Goal: Find specific page/section: Find specific page/section

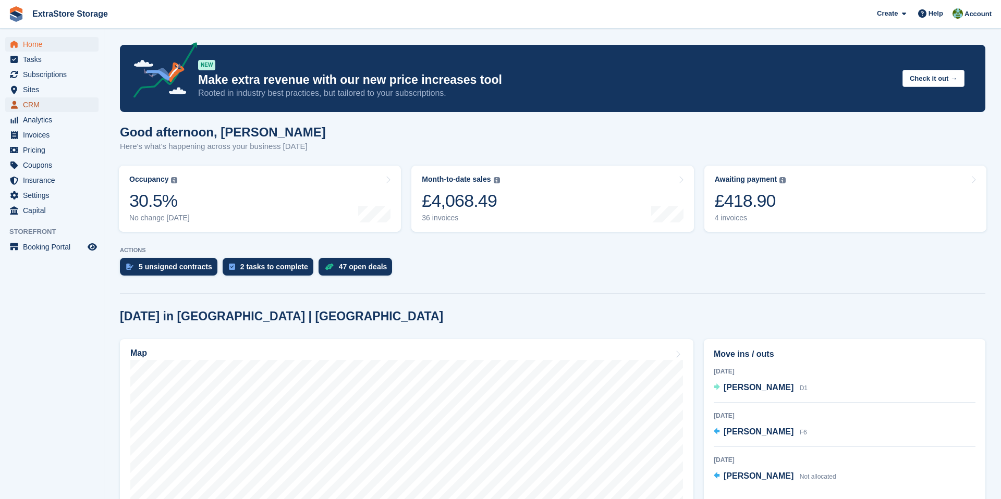
click at [32, 105] on span "CRM" at bounding box center [54, 104] width 63 height 15
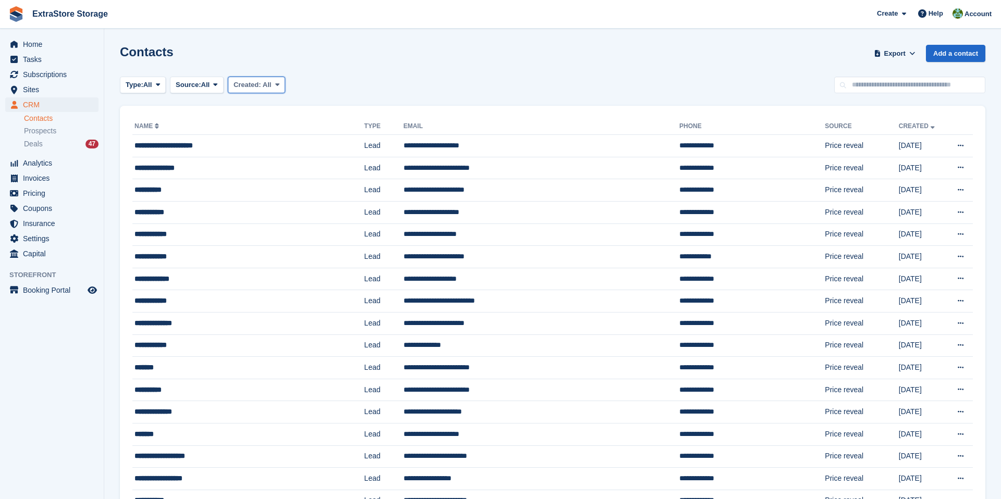
click at [279, 82] on icon at bounding box center [277, 84] width 4 height 7
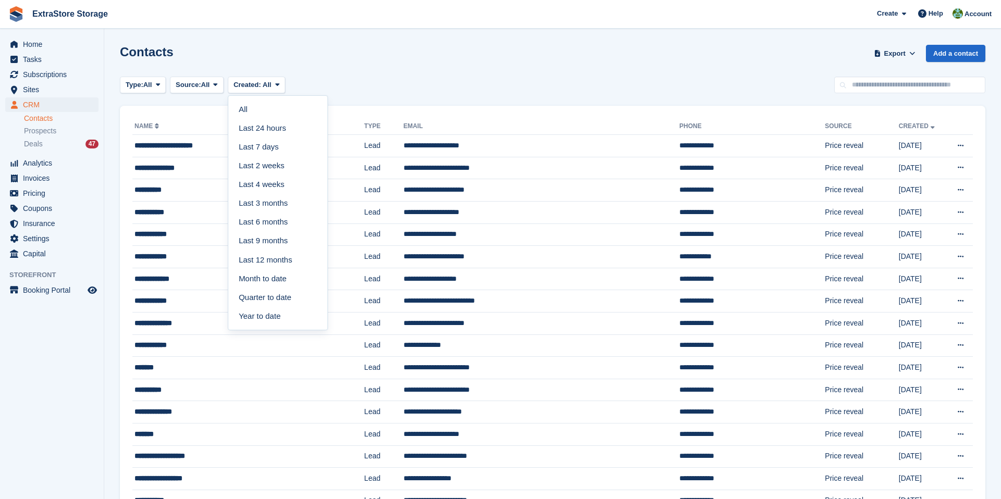
click at [345, 79] on div "Type: All All Lead Customer Source: All All Storefront Backoffice Pre-Opening i…" at bounding box center [552, 85] width 865 height 17
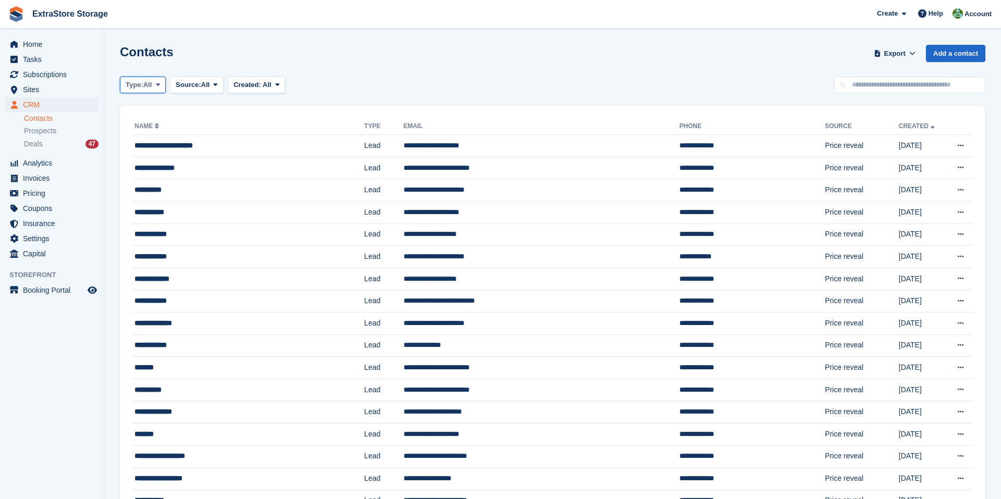
click at [160, 81] on icon at bounding box center [158, 84] width 4 height 7
click at [155, 148] on link "Customer" at bounding box center [170, 147] width 91 height 19
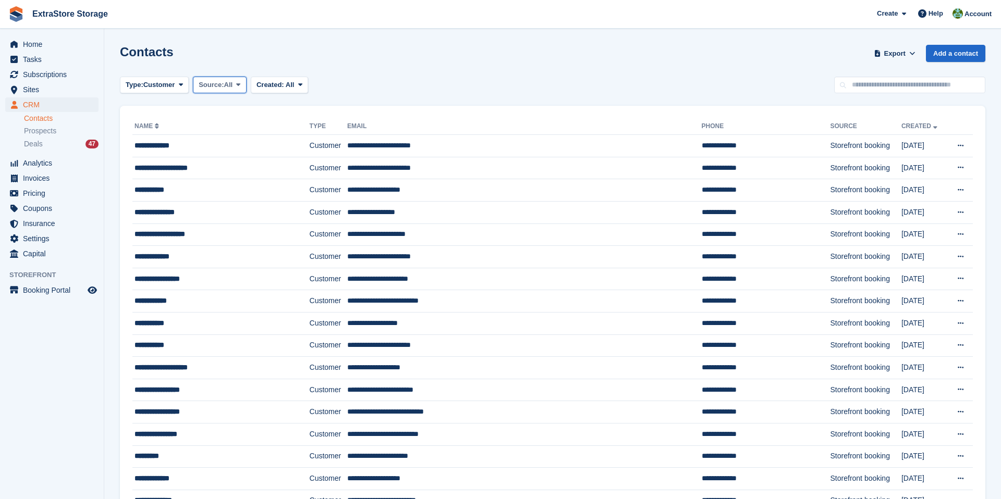
click at [224, 84] on span "Source:" at bounding box center [211, 85] width 25 height 10
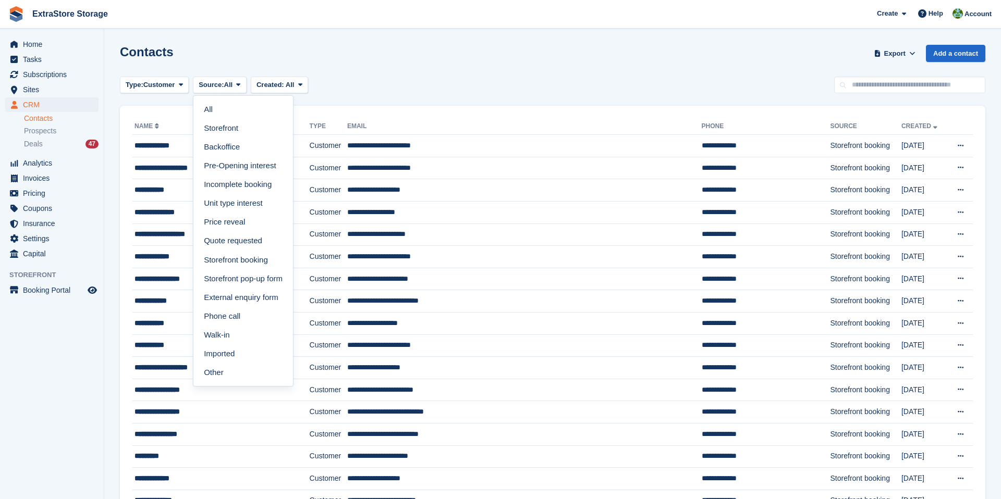
click at [410, 83] on div "Type: Customer All Lead Customer Source: All All Storefront Backoffice Pre-Open…" at bounding box center [552, 85] width 865 height 17
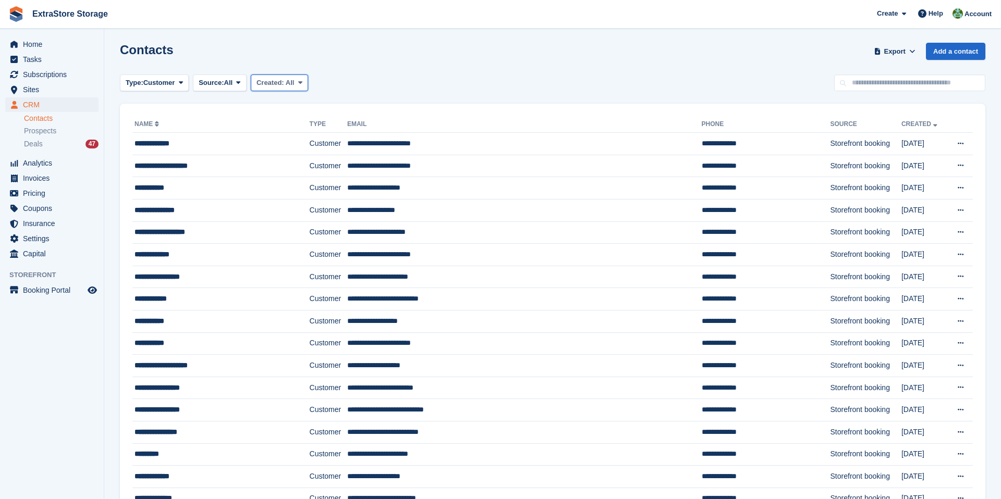
click at [304, 83] on button "Created: All" at bounding box center [279, 83] width 57 height 17
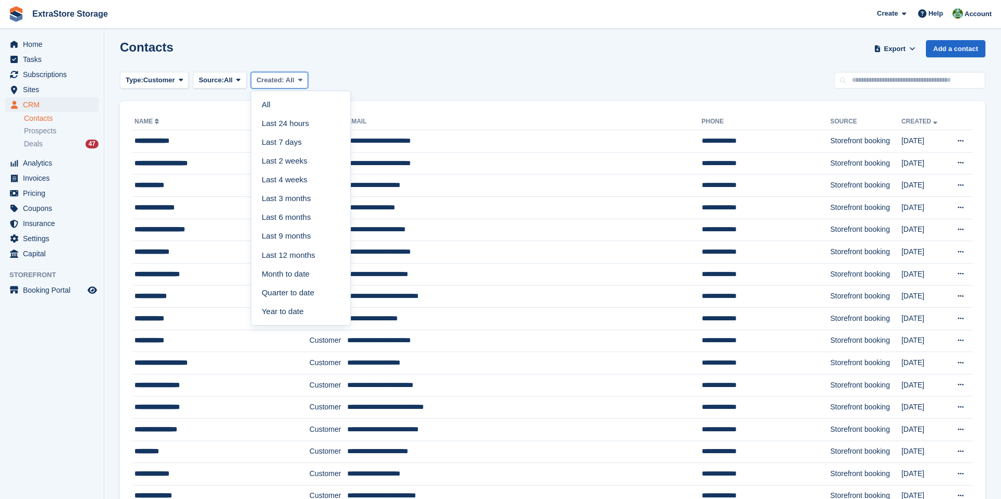
scroll to position [6, 0]
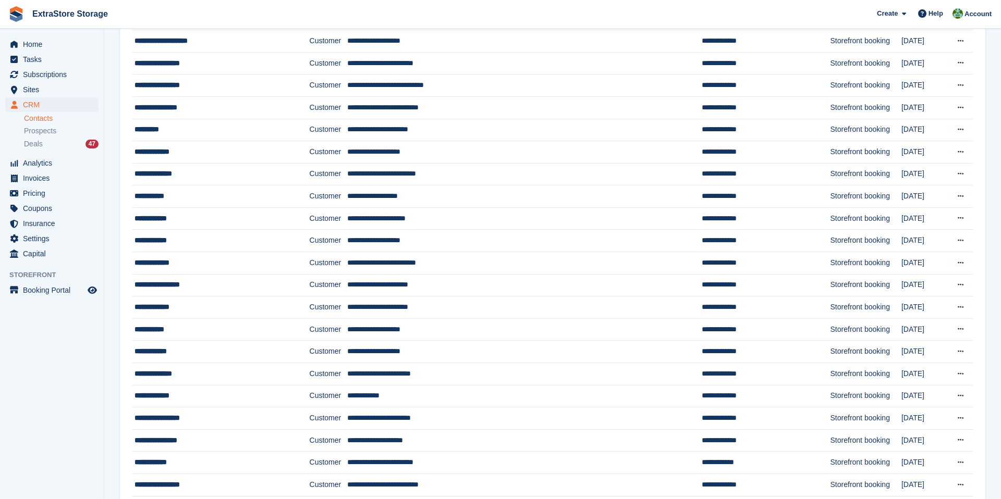
scroll to position [328, 0]
